Goal: Find specific page/section

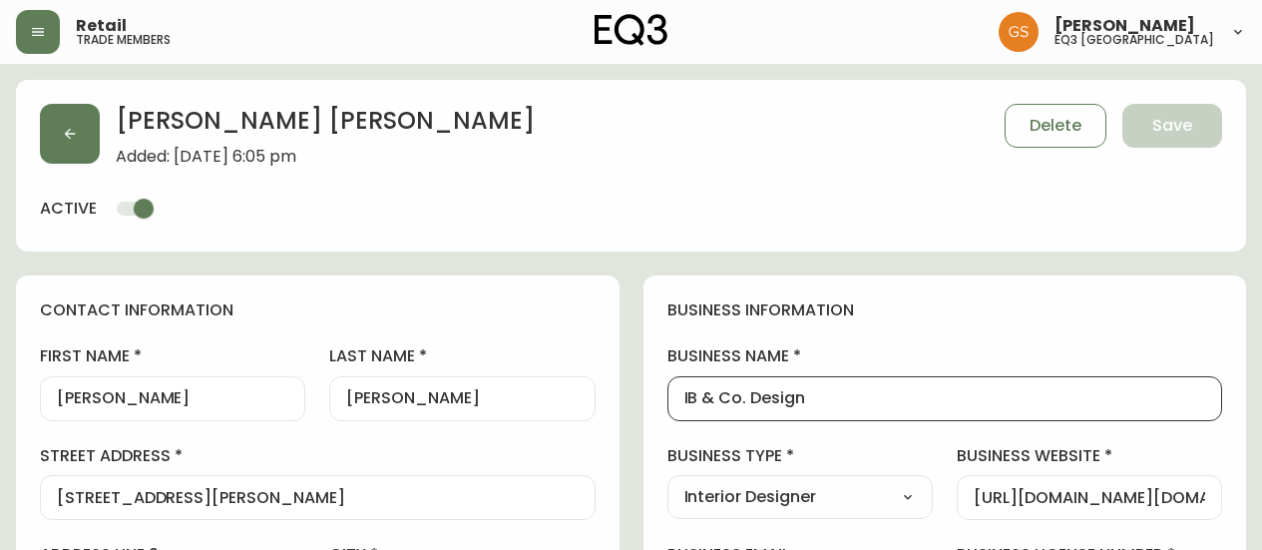
select select "ON"
select select "CA"
select select "CA_EN"
select select "Outreach from a Trade Rep"
select select "Interior Designer"
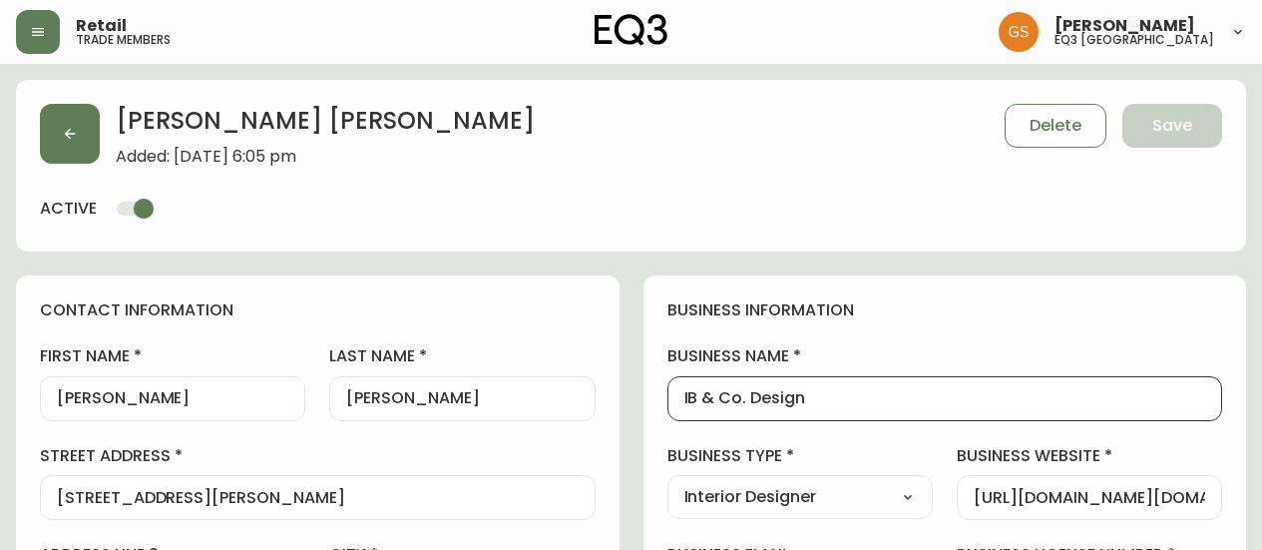
select select "cjw10z96q005b6gs00r6w7pwt"
select select "false"
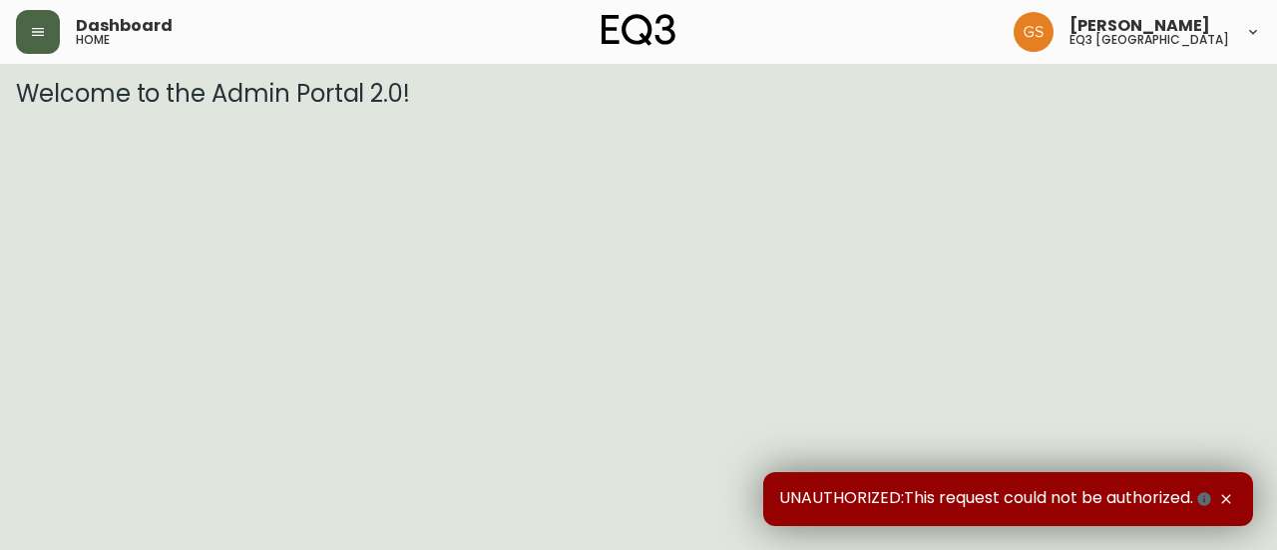
click at [50, 24] on button "button" at bounding box center [38, 32] width 44 height 44
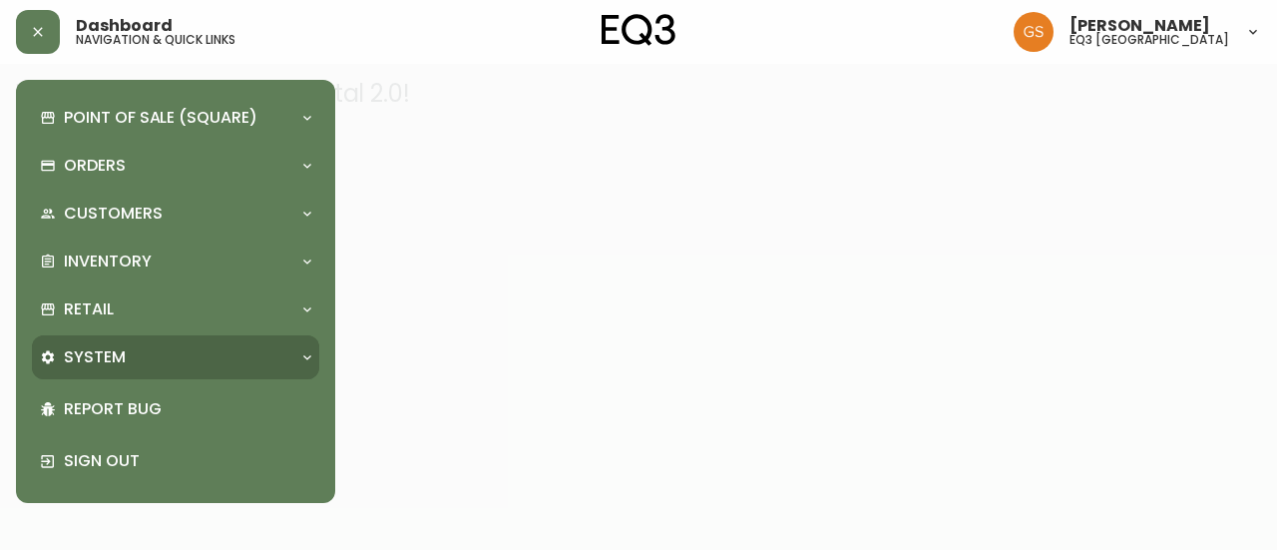
drag, startPoint x: 135, startPoint y: 351, endPoint x: 150, endPoint y: 364, distance: 19.8
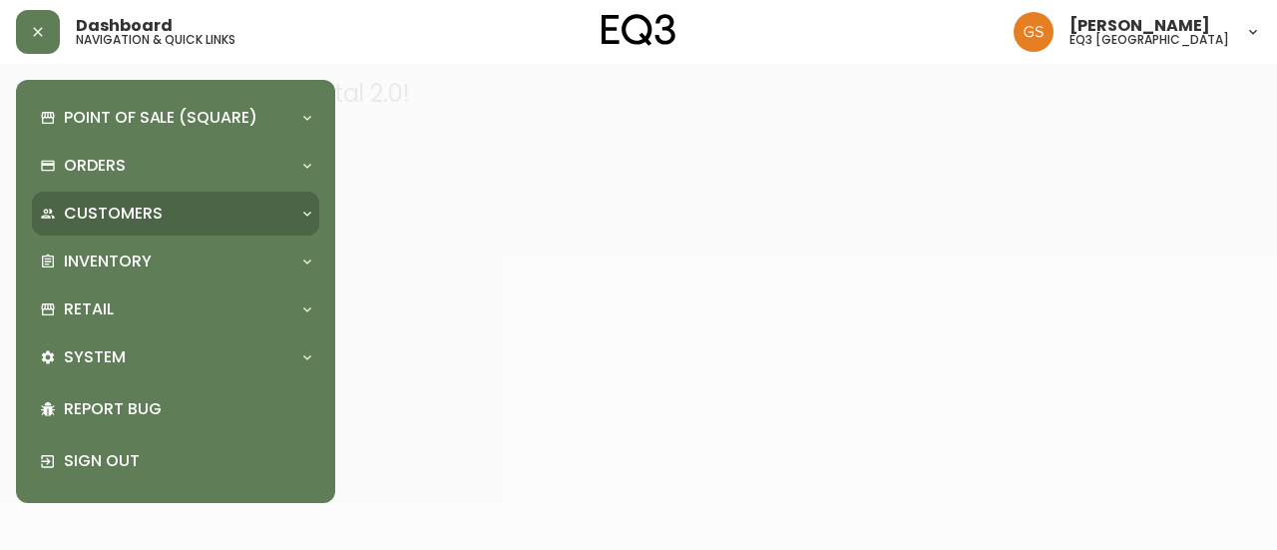
drag, startPoint x: 150, startPoint y: 364, endPoint x: 120, endPoint y: 218, distance: 148.7
click at [120, 218] on p "Customers" at bounding box center [113, 214] width 99 height 22
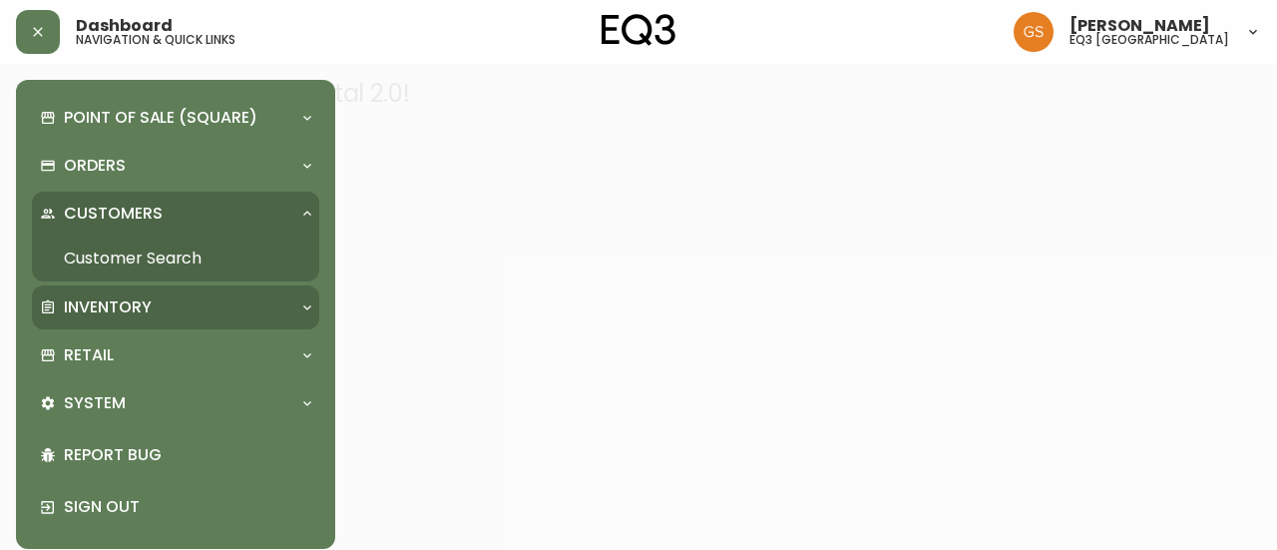
click at [122, 297] on p "Inventory" at bounding box center [108, 307] width 88 height 22
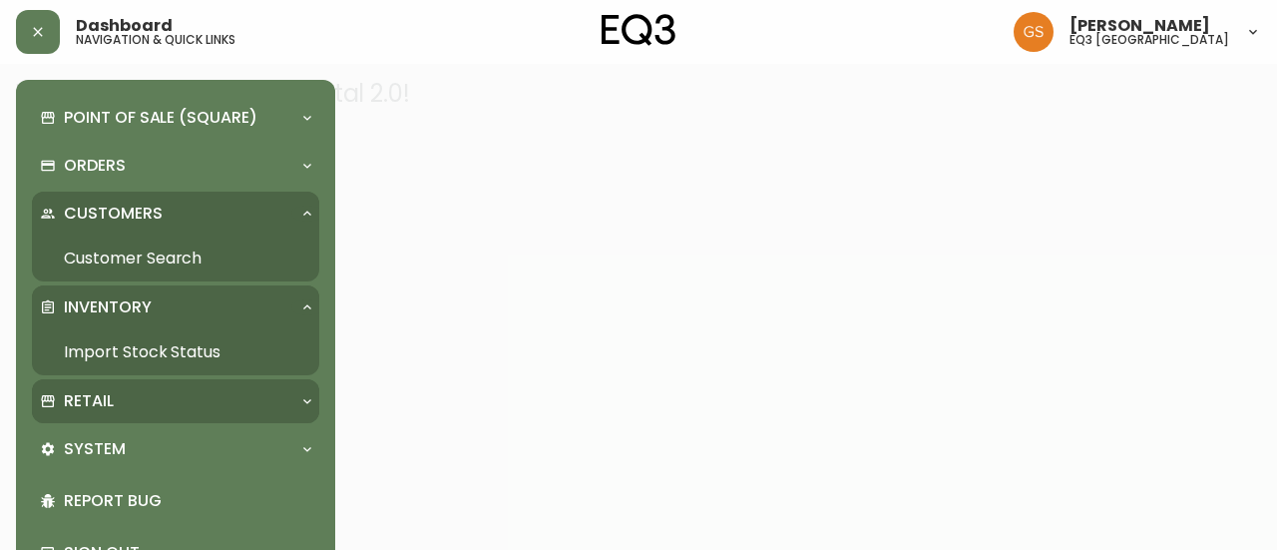
click at [128, 398] on div "Retail" at bounding box center [165, 401] width 251 height 22
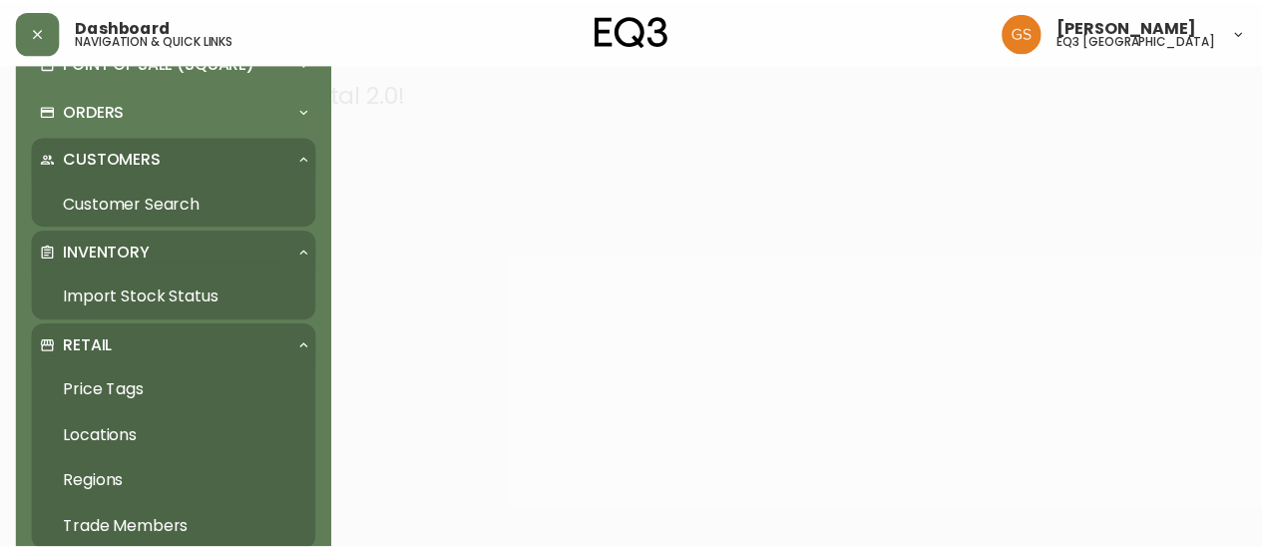
scroll to position [100, 0]
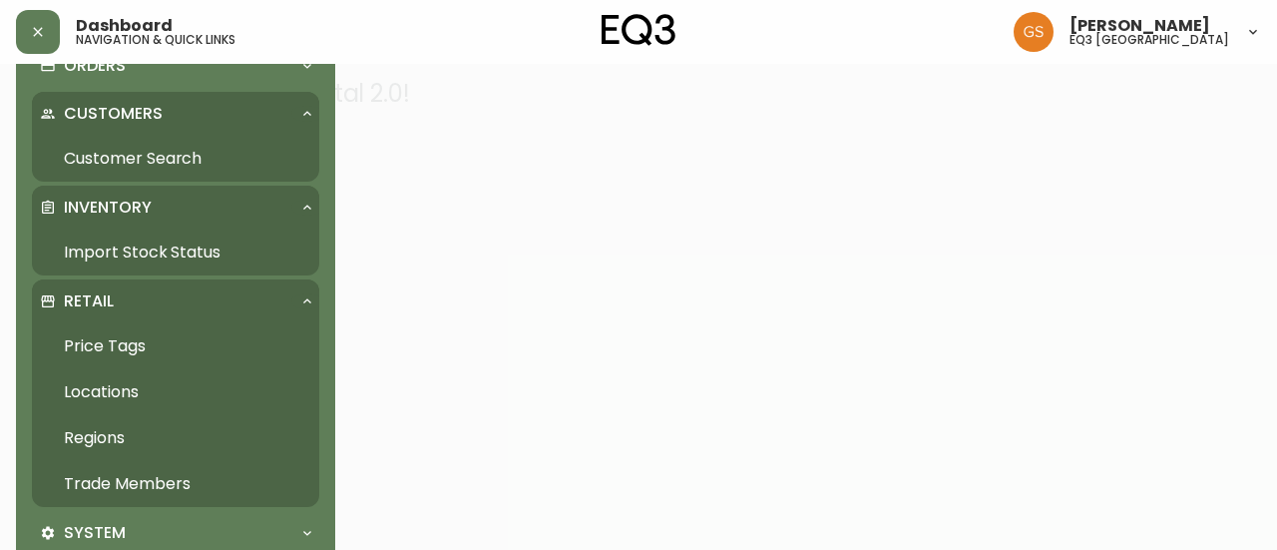
click at [165, 484] on link "Trade Members" at bounding box center [175, 484] width 287 height 46
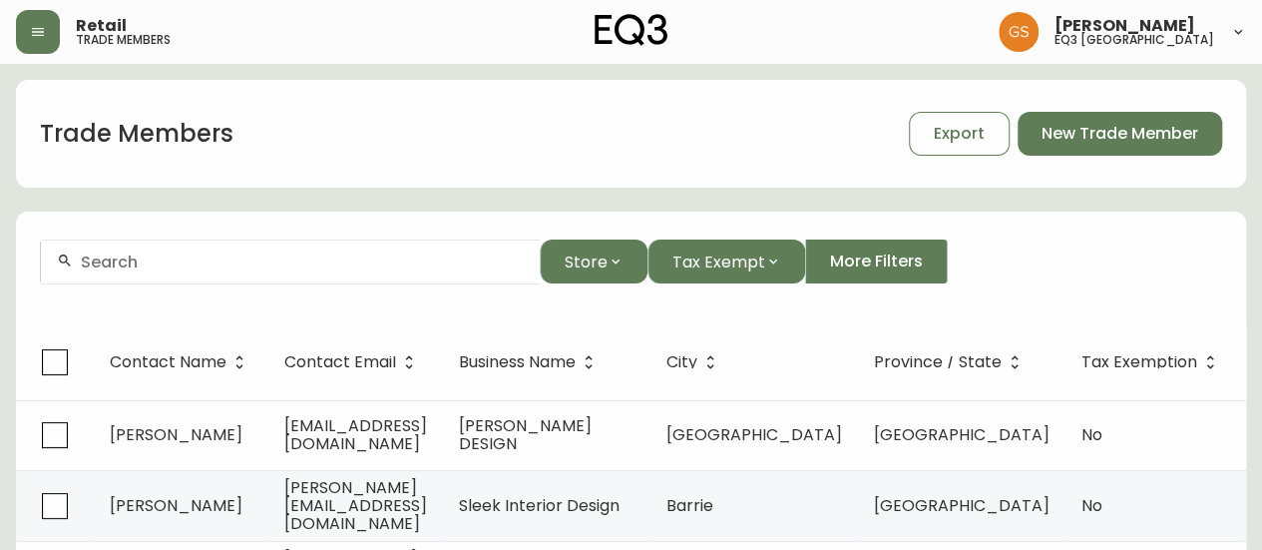
click at [381, 272] on div at bounding box center [290, 261] width 499 height 45
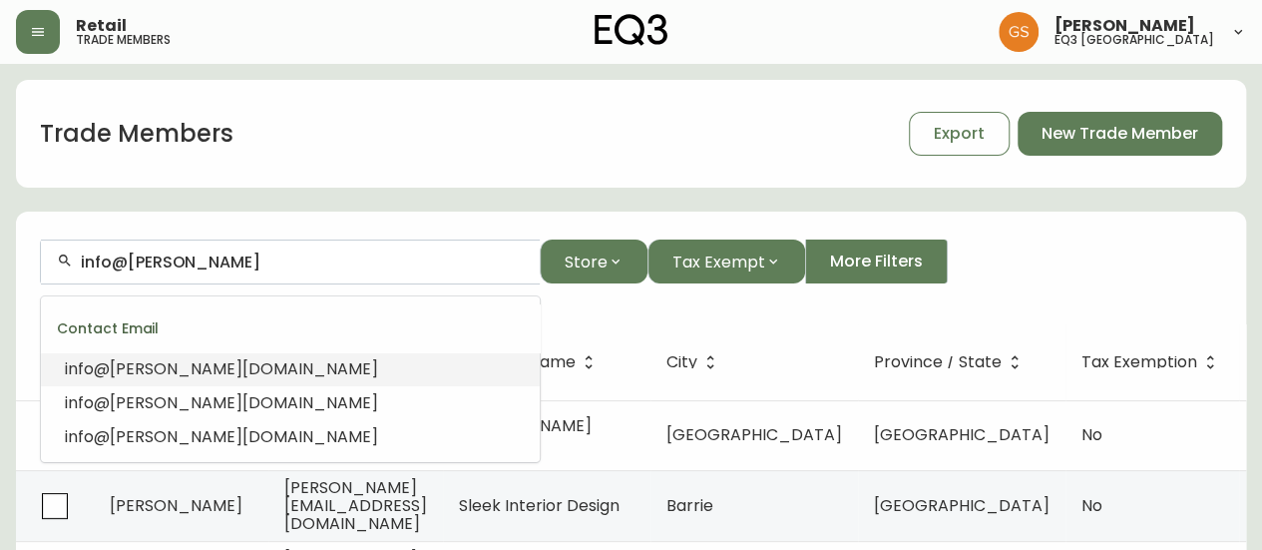
type input "info@beth"
